Goal: Information Seeking & Learning: Check status

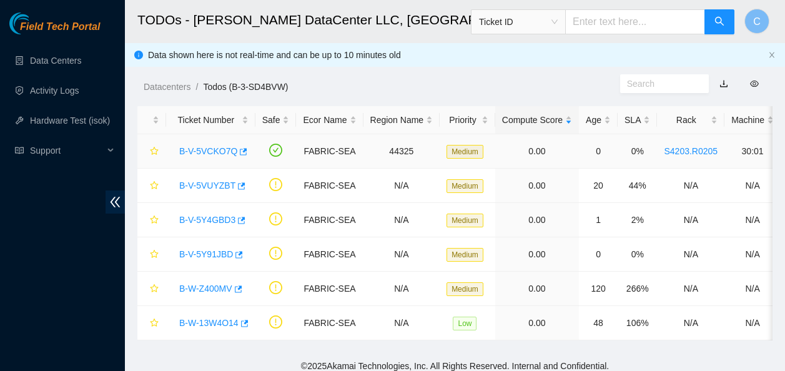
click at [220, 149] on link "B-V-5VCKO7Q" at bounding box center [208, 151] width 58 height 10
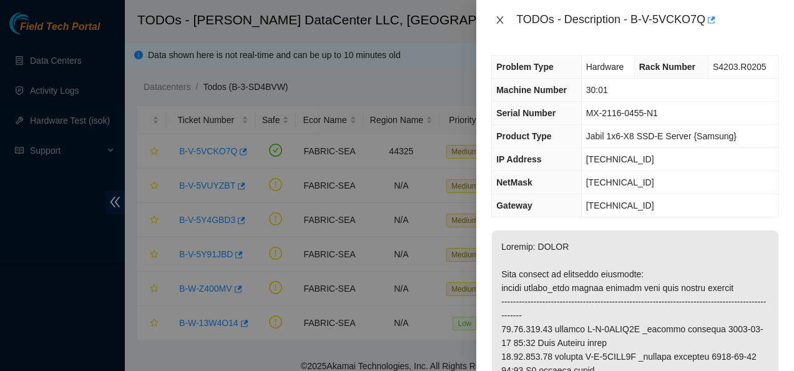
click at [501, 16] on icon "close" at bounding box center [500, 20] width 10 height 10
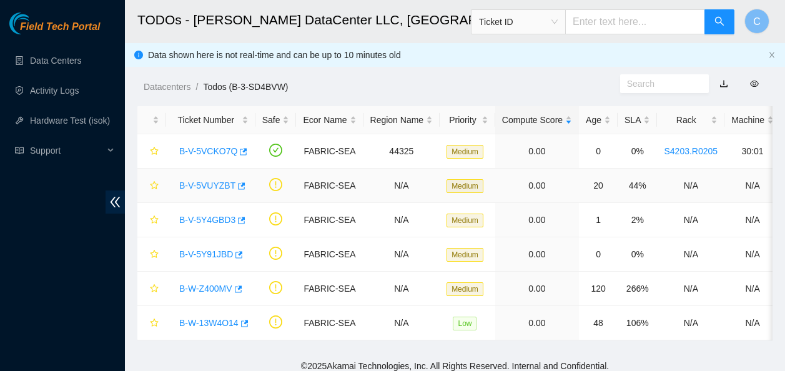
click at [218, 182] on link "B-V-5VUYZBT" at bounding box center [207, 185] width 56 height 10
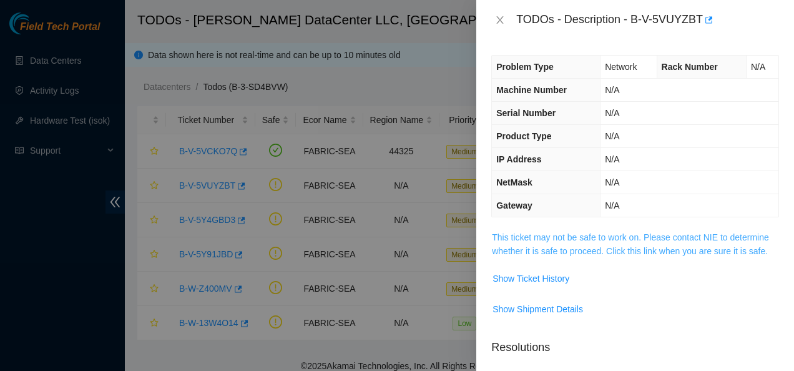
click at [571, 252] on link "This ticket may not be safe to work on. Please contact NIE to determine whether…" at bounding box center [630, 244] width 277 height 24
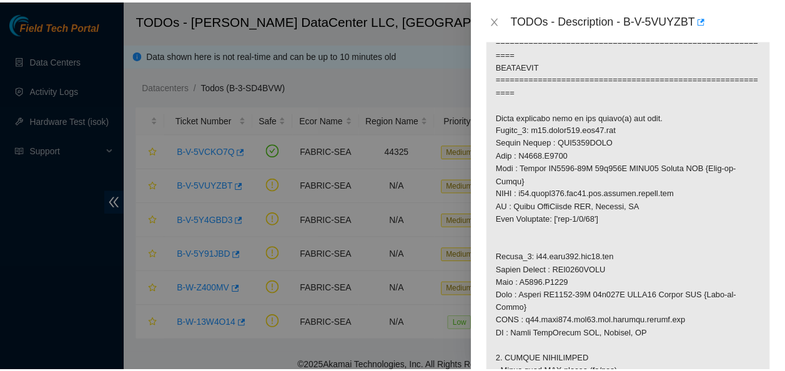
scroll to position [843, 0]
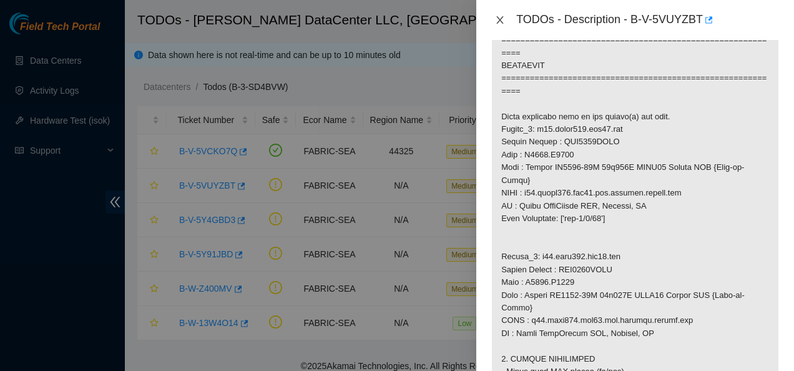
click at [501, 22] on icon "close" at bounding box center [500, 20] width 10 height 10
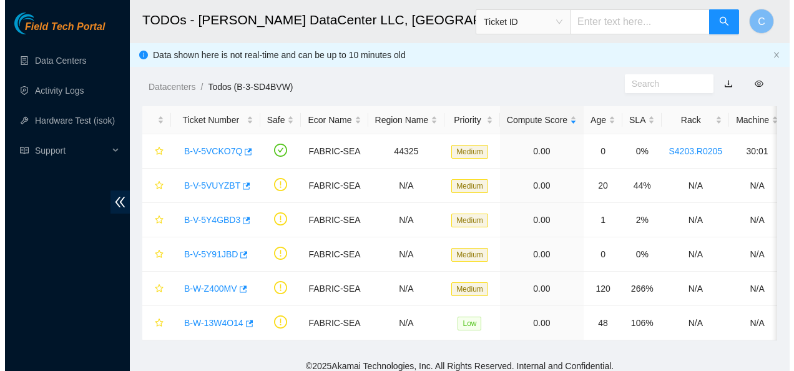
scroll to position [367, 0]
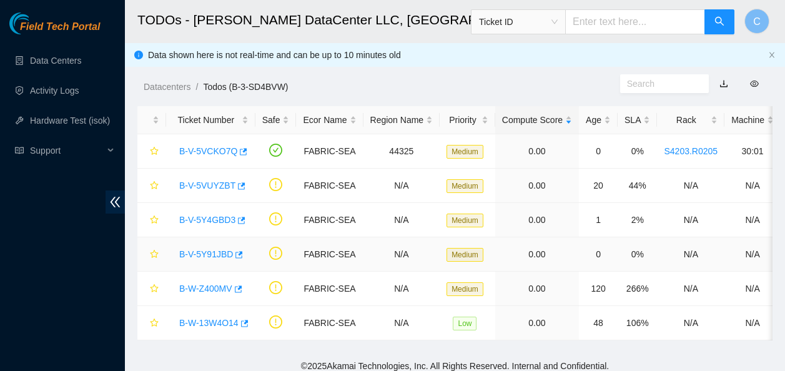
click at [204, 256] on link "B-V-5Y91JBD" at bounding box center [206, 254] width 54 height 10
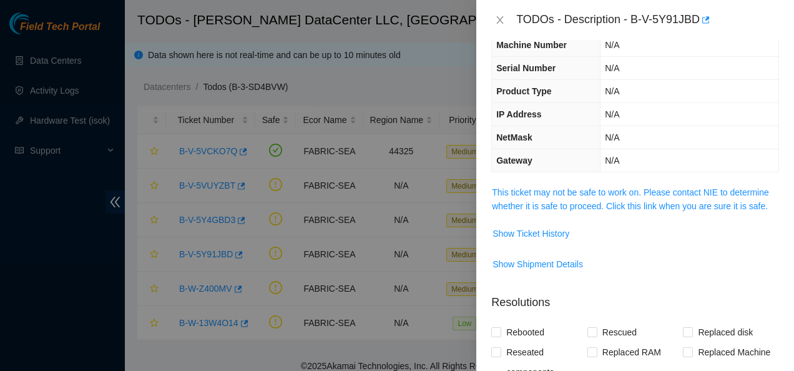
scroll to position [44, 0]
click at [583, 198] on span "This ticket may not be safe to work on. Please contact NIE to determine whether…" at bounding box center [635, 199] width 286 height 27
click at [583, 192] on link "This ticket may not be safe to work on. Please contact NIE to determine whether…" at bounding box center [630, 200] width 277 height 24
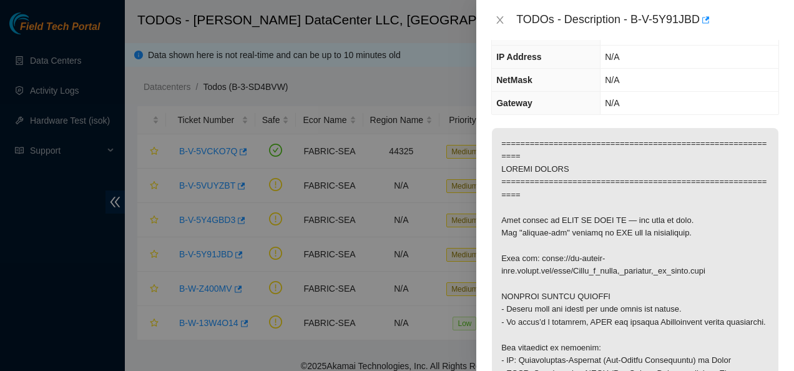
scroll to position [104, 0]
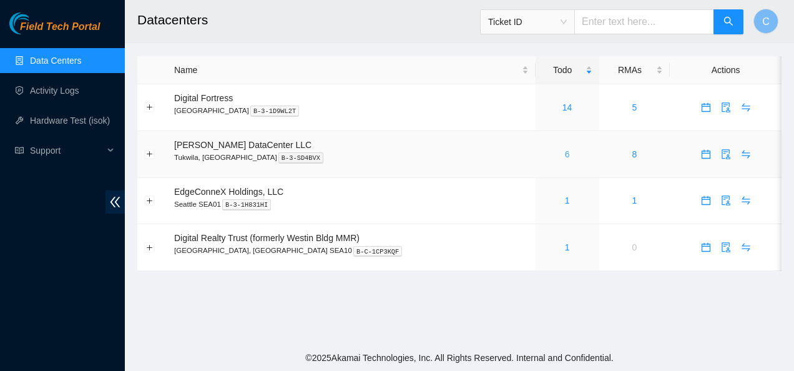
click at [565, 153] on link "6" at bounding box center [567, 154] width 5 height 10
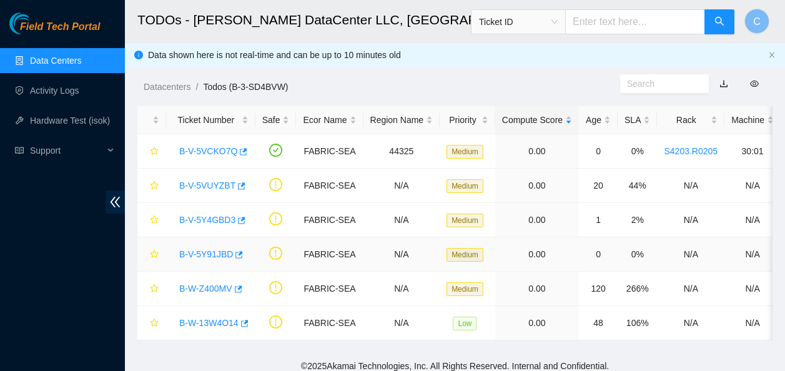
click at [210, 253] on link "B-V-5Y91JBD" at bounding box center [206, 254] width 54 height 10
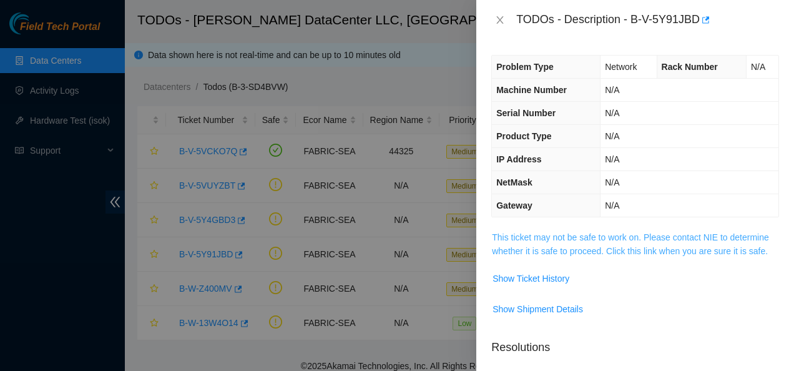
click at [517, 237] on link "This ticket may not be safe to work on. Please contact NIE to determine whether…" at bounding box center [630, 244] width 277 height 24
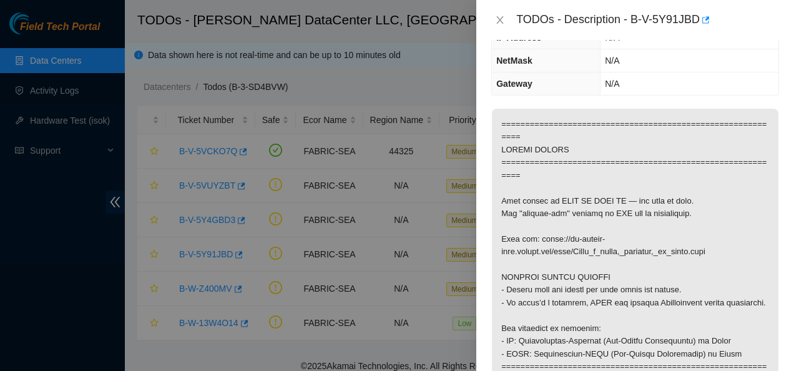
scroll to position [122, 0]
drag, startPoint x: 630, startPoint y: 19, endPoint x: 695, endPoint y: 36, distance: 66.9
click at [695, 36] on div "TODOs - Description - B-V-5Y91JBD" at bounding box center [635, 20] width 318 height 40
copy div "B-V-5Y91JBD"
